Goal: Transaction & Acquisition: Obtain resource

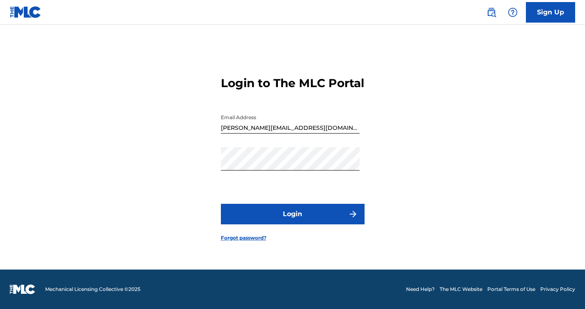
click at [307, 219] on button "Login" at bounding box center [293, 214] width 144 height 21
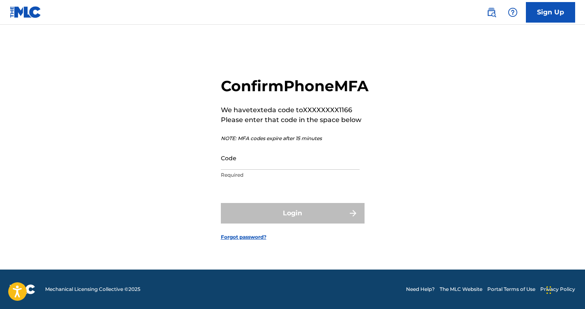
click at [248, 169] on input "Code" at bounding box center [290, 157] width 139 height 23
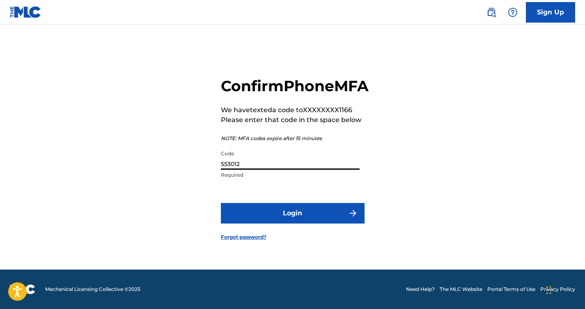
type input "553012"
click at [289, 223] on button "Login" at bounding box center [293, 213] width 144 height 21
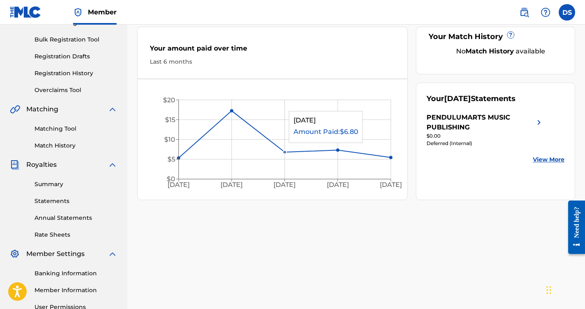
scroll to position [123, 0]
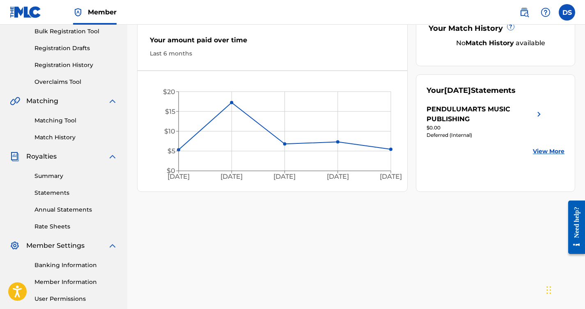
click at [60, 191] on link "Statements" at bounding box center [75, 192] width 83 height 9
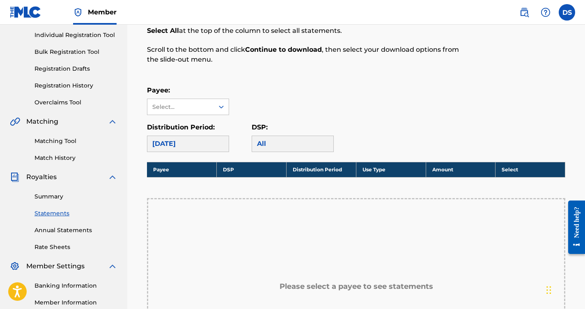
scroll to position [164, 0]
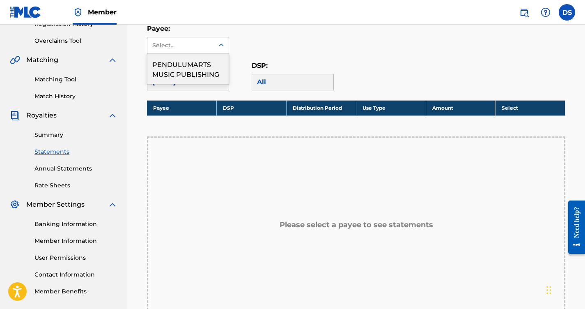
click at [223, 47] on icon at bounding box center [221, 45] width 8 height 8
click at [191, 71] on div "PENDULUMARTS MUSIC PUBLISHING" at bounding box center [187, 68] width 81 height 30
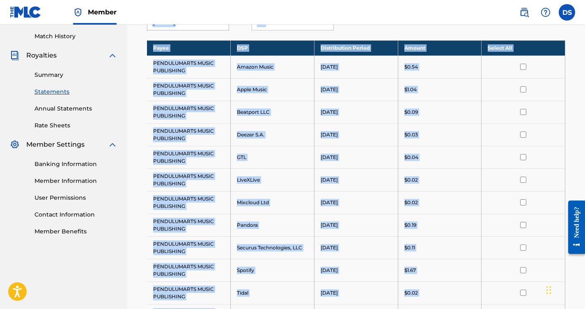
scroll to position [181, 0]
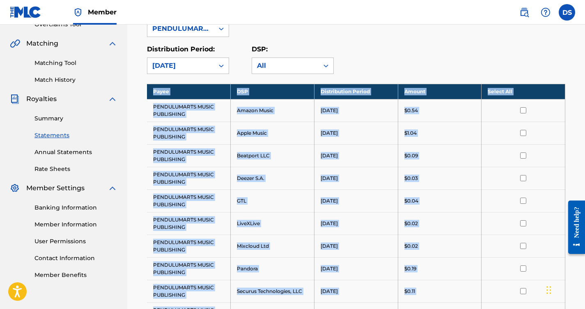
drag, startPoint x: 437, startPoint y: 178, endPoint x: 146, endPoint y: 92, distance: 303.8
click at [146, 92] on div "Royalty Statements Select your desired payee from the Payee drop-down menu. The…" at bounding box center [356, 170] width 438 height 571
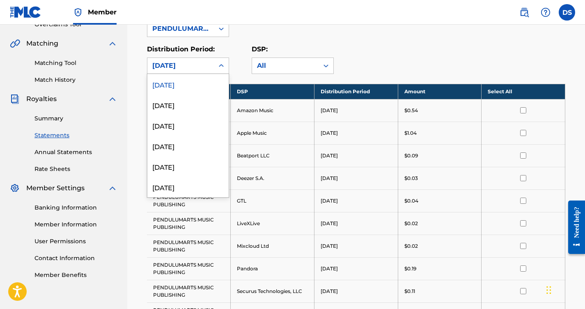
drag, startPoint x: 146, startPoint y: 92, endPoint x: 216, endPoint y: 62, distance: 76.5
click at [216, 62] on div at bounding box center [221, 65] width 15 height 15
click at [426, 59] on div "Distribution Period: 53 results available. Use Up and Down to choose options, p…" at bounding box center [356, 59] width 418 height 30
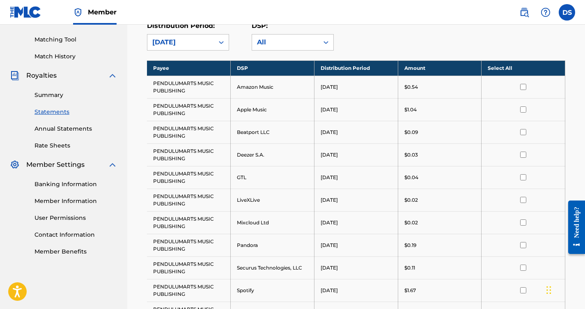
scroll to position [204, 0]
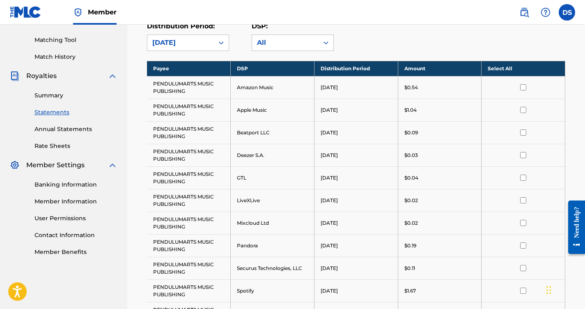
click at [72, 130] on link "Annual Statements" at bounding box center [75, 129] width 83 height 9
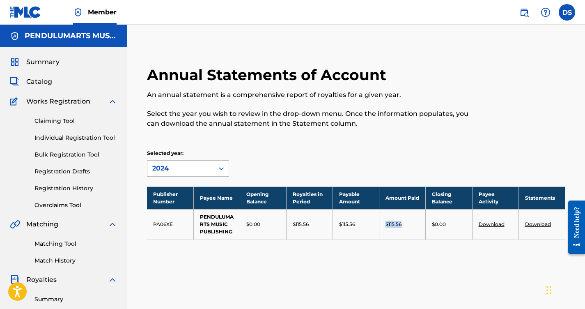
drag, startPoint x: 410, startPoint y: 224, endPoint x: 384, endPoint y: 221, distance: 25.7
click at [384, 221] on td "$115.56" at bounding box center [402, 224] width 46 height 30
copy p "$115.56"
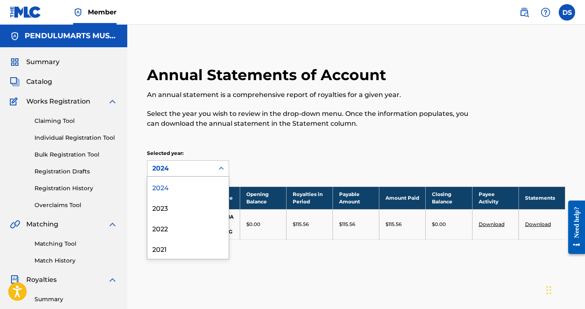
click at [219, 168] on icon at bounding box center [221, 168] width 8 height 8
click at [178, 209] on div "2023" at bounding box center [187, 207] width 81 height 21
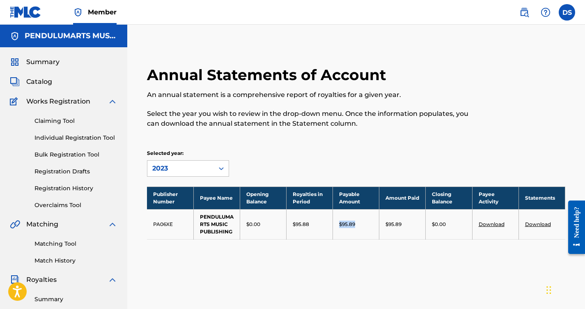
drag, startPoint x: 359, startPoint y: 224, endPoint x: 333, endPoint y: 225, distance: 26.3
click at [333, 225] on td "$95.89" at bounding box center [356, 224] width 46 height 30
copy p "$95.89"
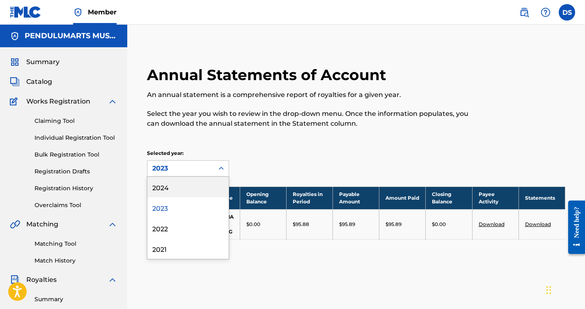
click at [216, 167] on div at bounding box center [221, 168] width 15 height 15
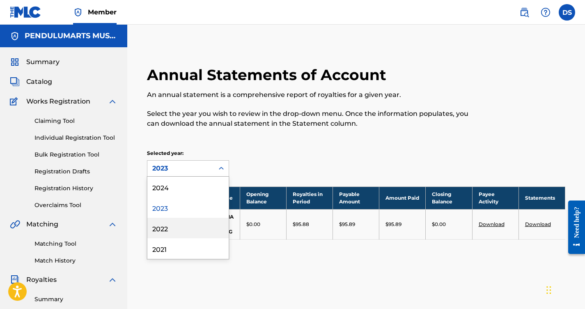
click at [164, 226] on div "2022" at bounding box center [187, 227] width 81 height 21
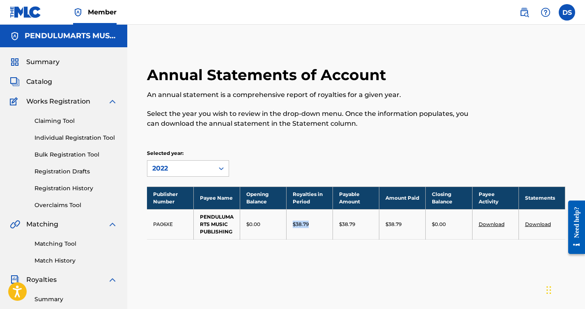
drag, startPoint x: 314, startPoint y: 224, endPoint x: 291, endPoint y: 225, distance: 23.4
click at [291, 225] on td "$38.79" at bounding box center [309, 224] width 46 height 30
copy p "$38.79"
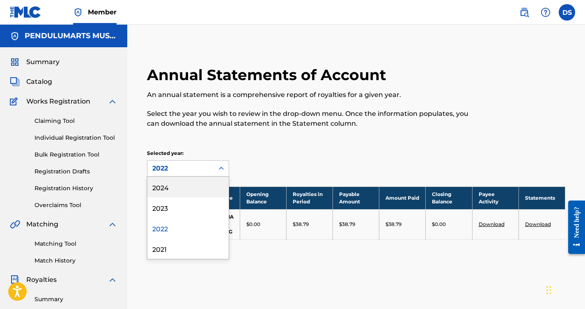
click at [221, 169] on icon at bounding box center [221, 168] width 8 height 8
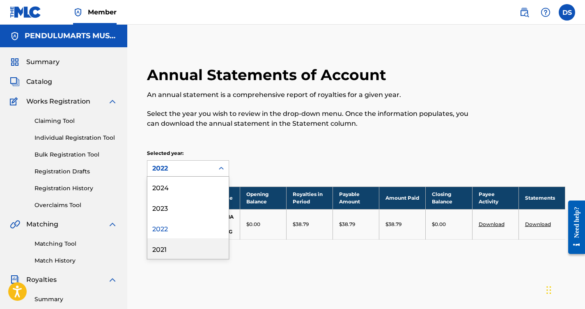
click at [160, 252] on div "2021" at bounding box center [187, 248] width 81 height 21
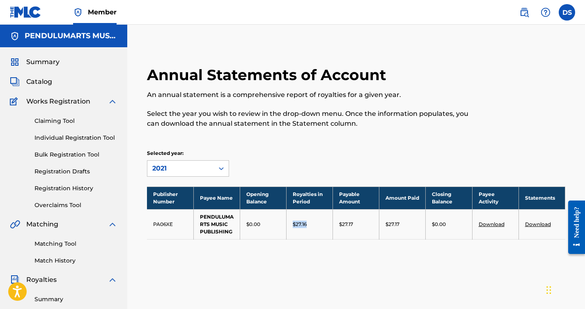
drag, startPoint x: 313, startPoint y: 224, endPoint x: 289, endPoint y: 223, distance: 23.9
click at [289, 223] on td "$27.16" at bounding box center [309, 224] width 46 height 30
copy p "$27.16"
click at [221, 168] on icon at bounding box center [221, 168] width 8 height 8
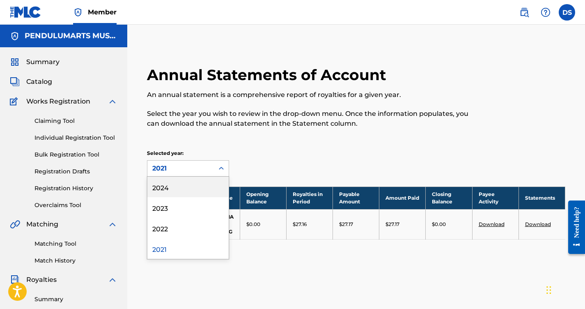
click at [169, 188] on div "2024" at bounding box center [187, 186] width 81 height 21
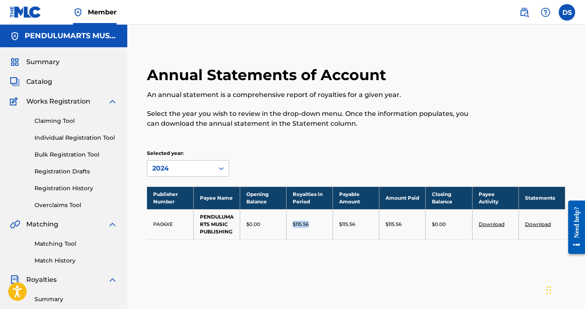
drag, startPoint x: 316, startPoint y: 225, endPoint x: 289, endPoint y: 225, distance: 27.1
click at [289, 225] on td "$115.56" at bounding box center [309, 224] width 46 height 30
copy p "$115.56"
click at [303, 276] on div "Annual Statements of Account An annual statement is a comprehensive report of r…" at bounding box center [356, 257] width 458 height 424
click at [60, 169] on link "Registration Drafts" at bounding box center [75, 171] width 83 height 9
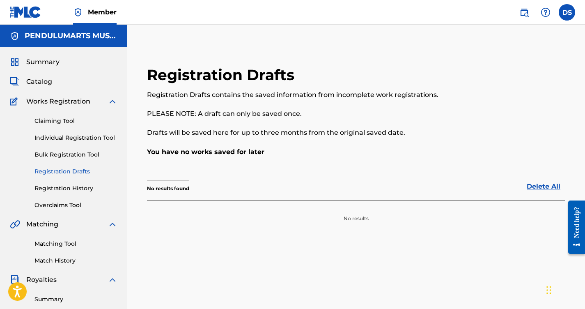
click at [51, 119] on link "Claiming Tool" at bounding box center [75, 121] width 83 height 9
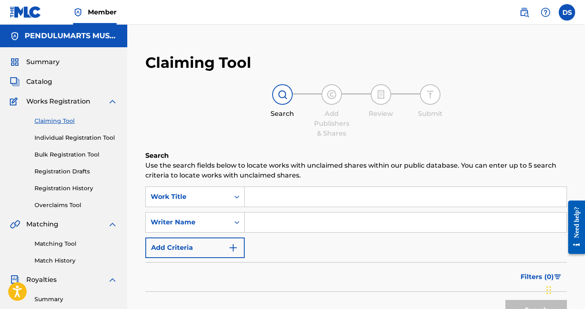
click at [52, 206] on link "Overclaims Tool" at bounding box center [75, 205] width 83 height 9
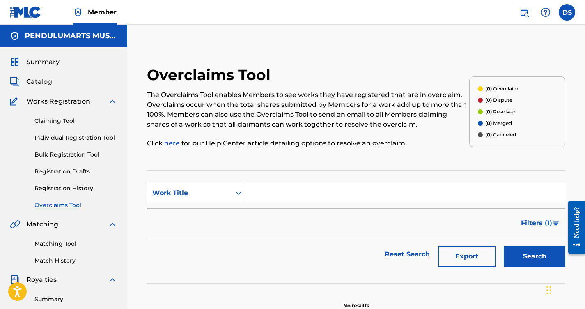
click at [57, 242] on link "Matching Tool" at bounding box center [75, 243] width 83 height 9
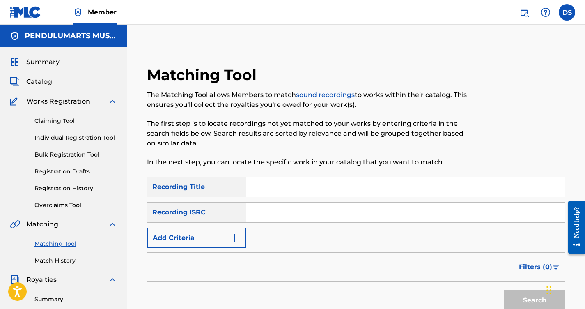
click at [27, 82] on span "Catalog" at bounding box center [39, 82] width 26 height 10
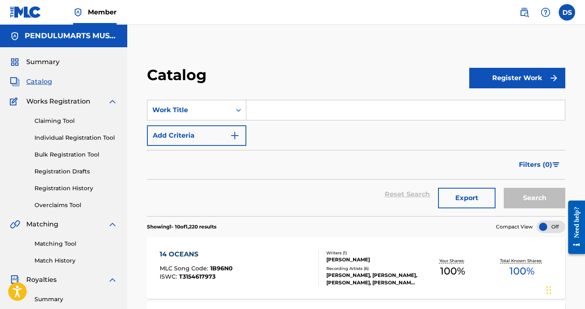
click at [462, 197] on button "Export" at bounding box center [466, 198] width 57 height 21
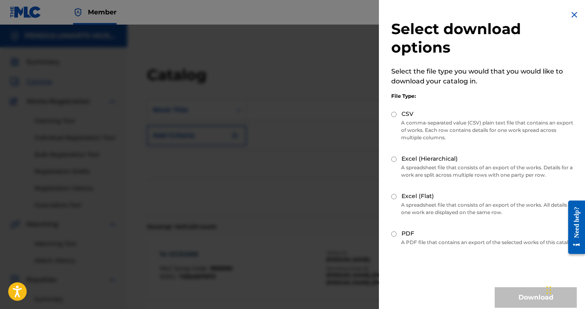
click at [393, 116] on input "CSV" at bounding box center [393, 114] width 5 height 5
radio input "true"
click at [517, 296] on button "Download" at bounding box center [535, 297] width 82 height 21
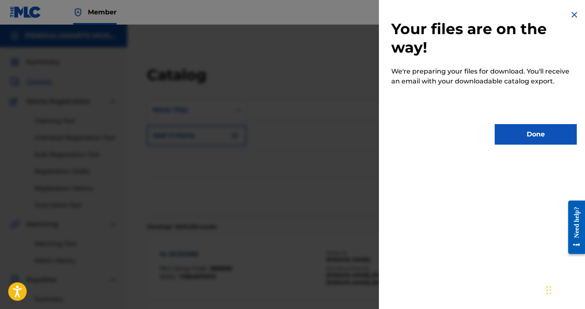
click at [524, 135] on button "Done" at bounding box center [535, 134] width 82 height 21
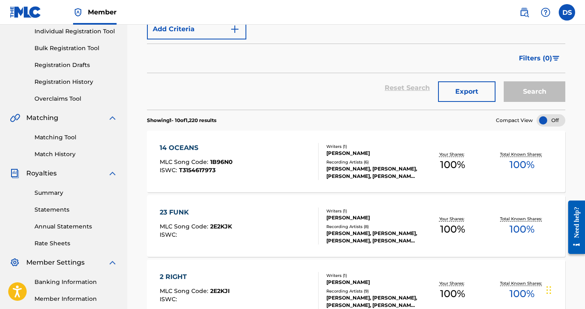
scroll to position [123, 0]
